Goal: Task Accomplishment & Management: Complete application form

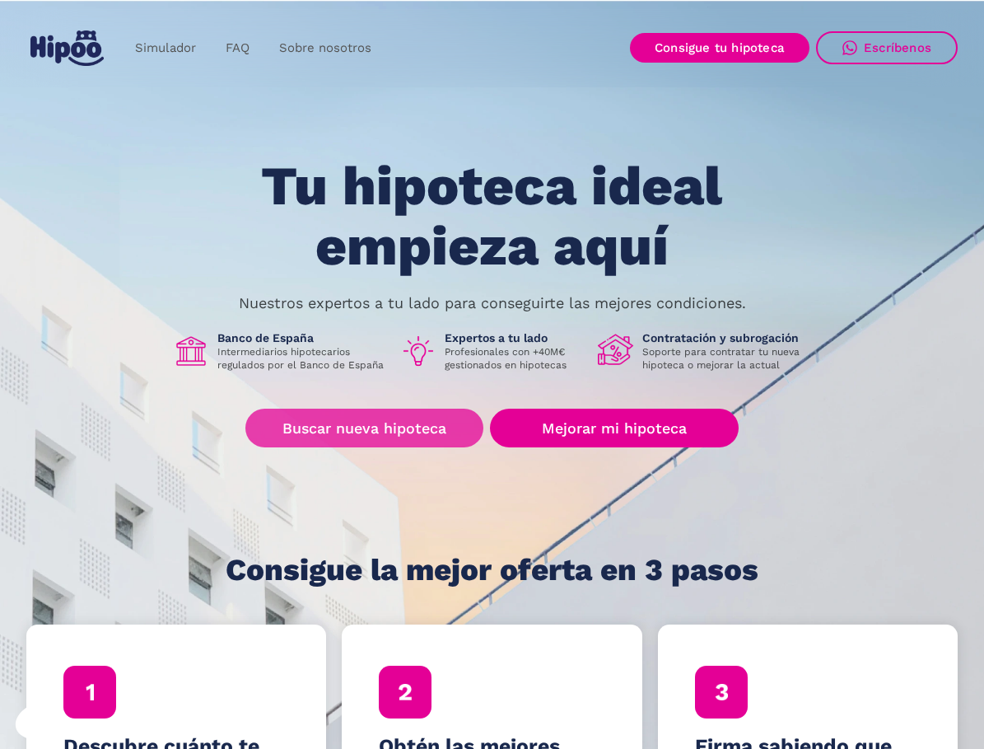
click at [400, 431] on link "Buscar nueva hipoteca" at bounding box center [364, 428] width 238 height 39
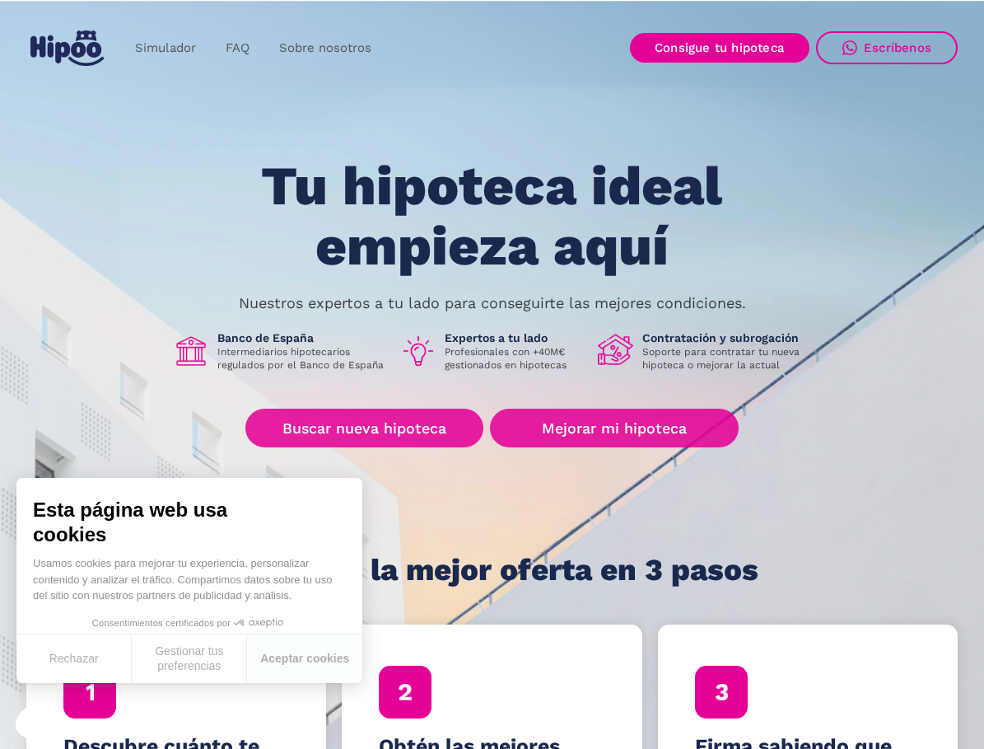
click at [367, 419] on link "Buscar nueva hipoteca" at bounding box center [364, 428] width 238 height 39
